Goal: Task Accomplishment & Management: Complete application form

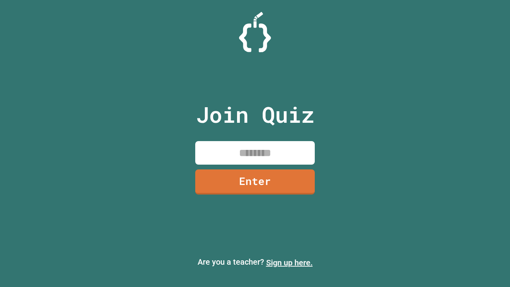
click at [289, 262] on link "Sign up here." at bounding box center [289, 263] width 47 height 10
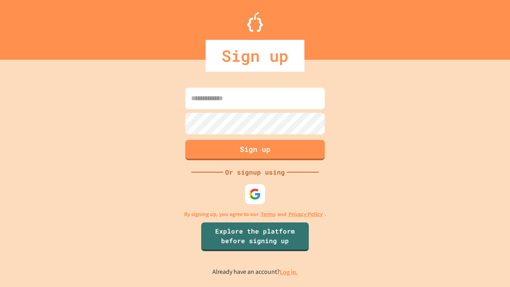
click at [289, 271] on link "Log in." at bounding box center [288, 272] width 18 height 8
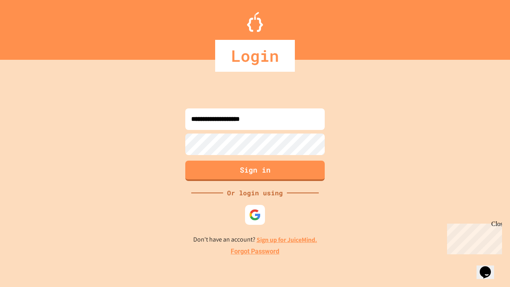
type input "**********"
